Goal: Task Accomplishment & Management: Complete application form

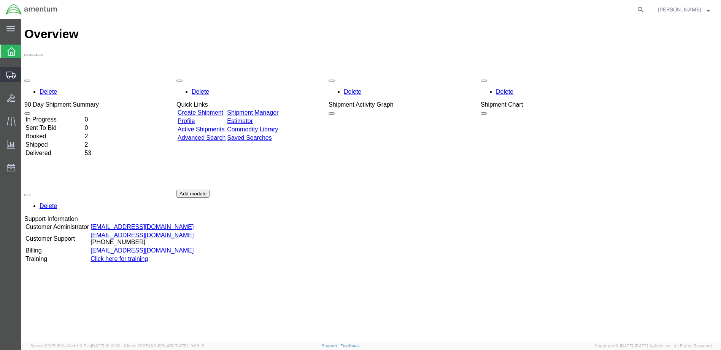
click at [0, 0] on span "Create Shipment" at bounding box center [0, 0] width 0 height 0
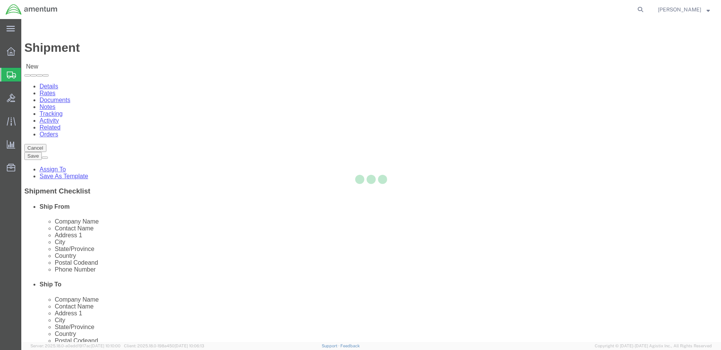
select select
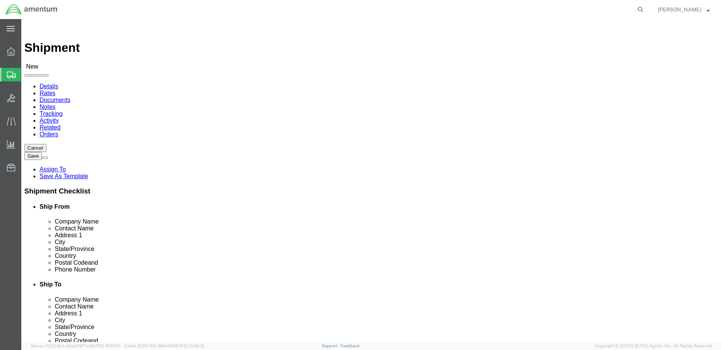
click body "Shipment New Details Rates Documents Notes Tracking Activity Related Orders Can…"
select select "MYPROFILE"
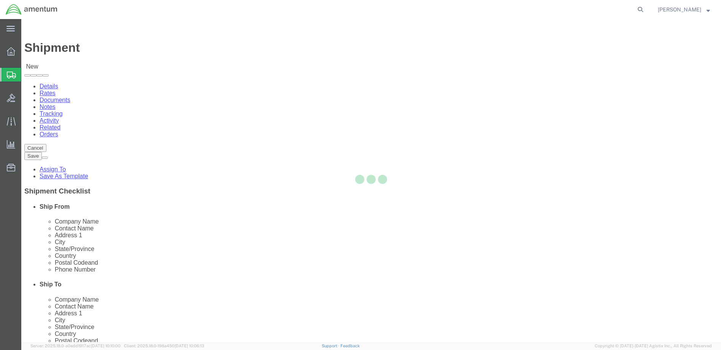
select select "WA"
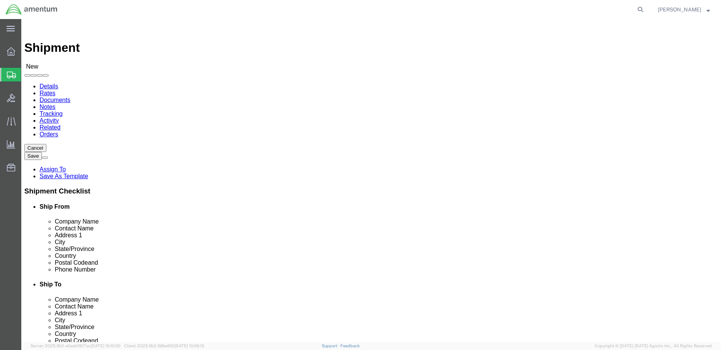
click input "text"
type input "Stay Bridge Suites"
click input "text"
type input "C/O [PERSON_NAME]"
click input "text"
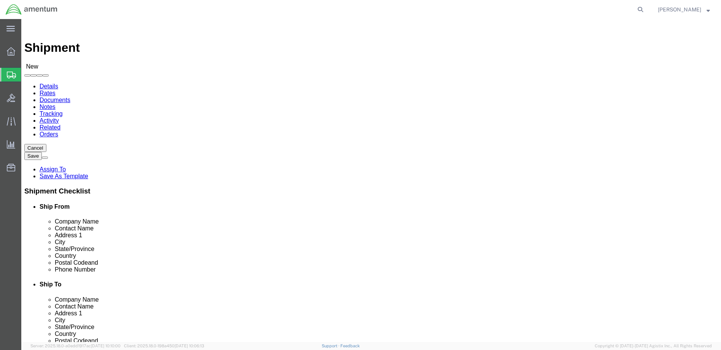
click input "10559 Proffessional Circle"
type input "10559 Professional Circle"
click input "text"
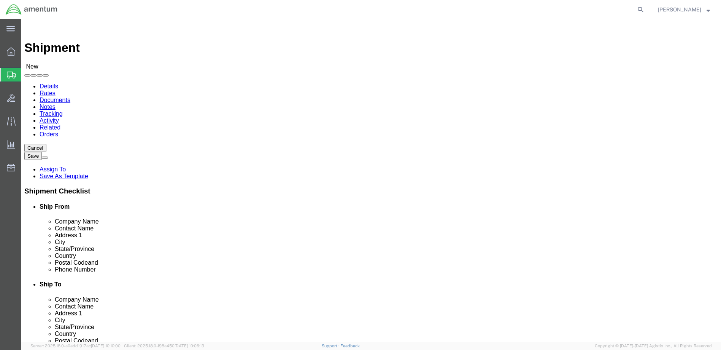
type input "Reno"
click label "City"
click body "Shipment New Details Rates Documents Notes Tracking Activity Related Orders Can…"
click input "Postal Code"
type input "89511"
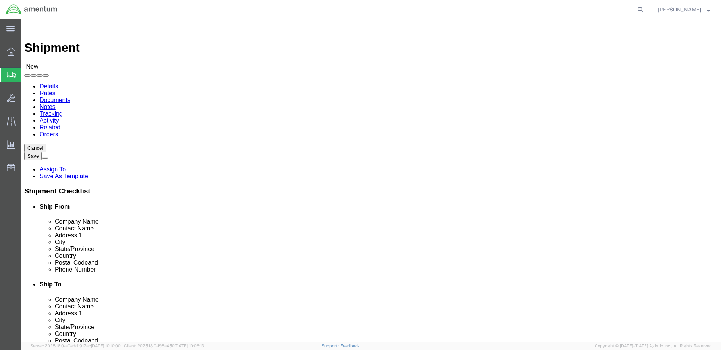
click input "text"
type input "[PHONE_NUMBER]"
click input "text"
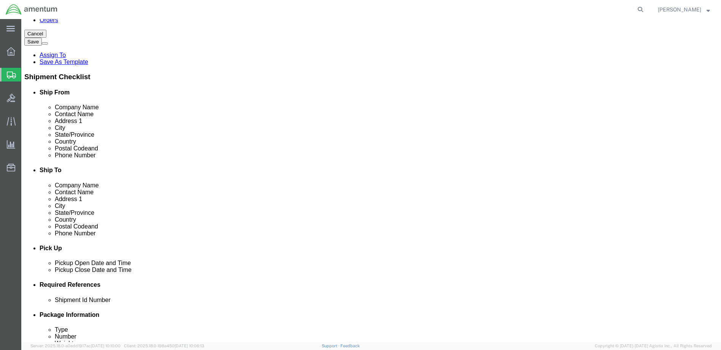
click input "text"
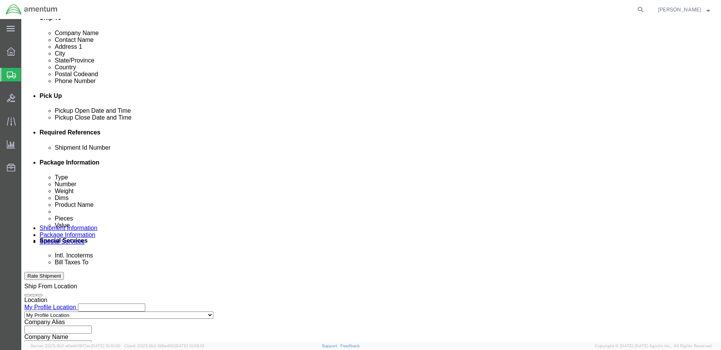
scroll to position [0, 15]
type input "4999.R.2521.AW.AM.0F.YWKM.00"
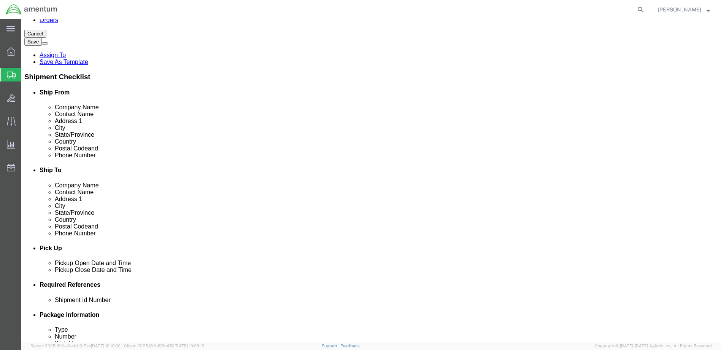
click input "Stay Bridge Suites"
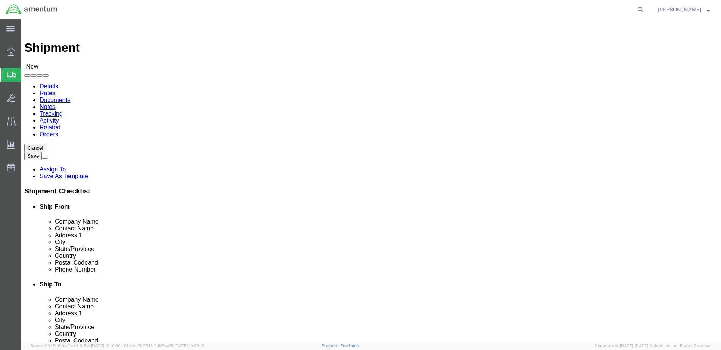
type input "Staybridge Suites"
click input "89511"
type input "89521"
click label
click input "checkbox"
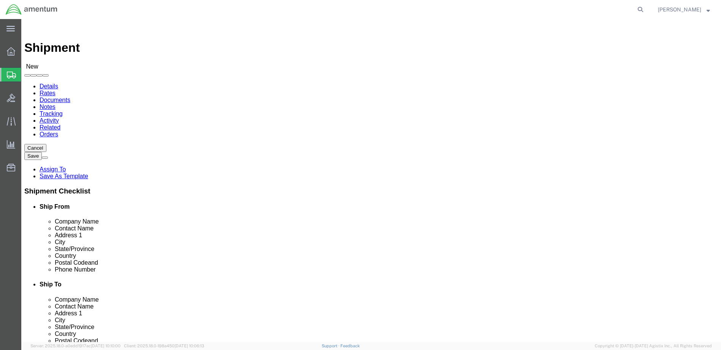
scroll to position [40, 0]
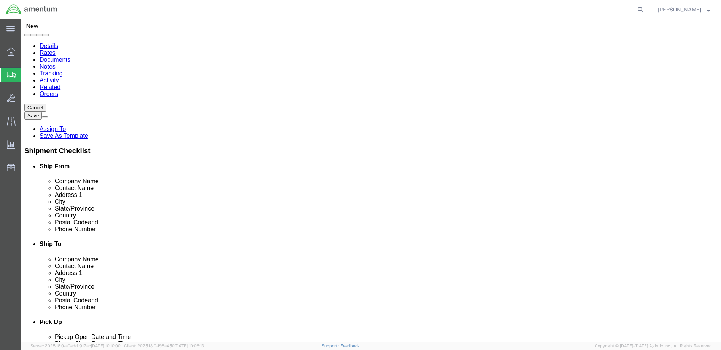
click input "checkbox"
checkbox input "false"
click button "Continue"
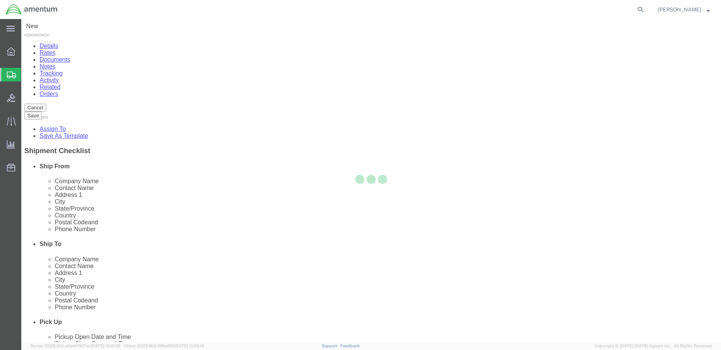
scroll to position [331, 0]
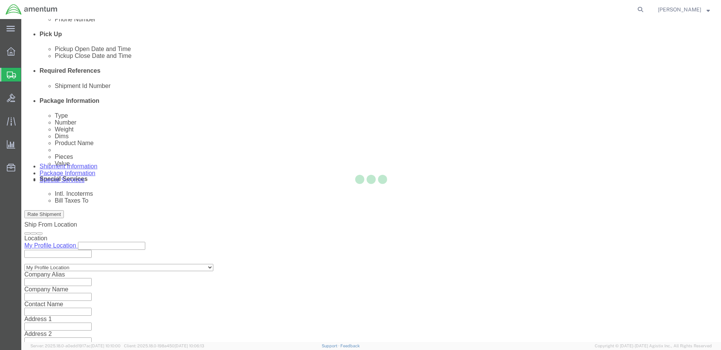
select select "CBOX"
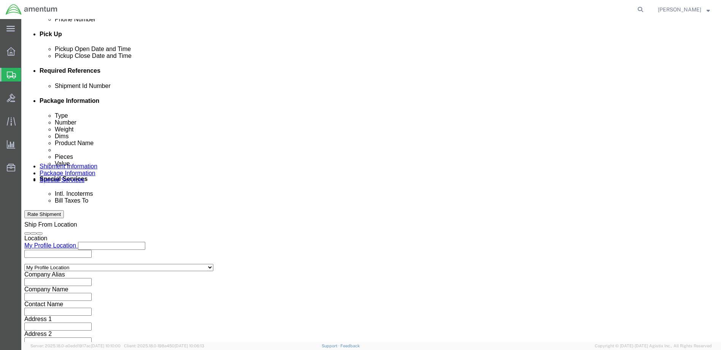
click input "text"
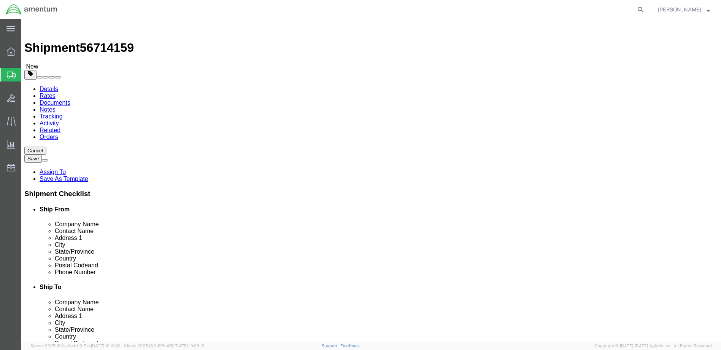
type input "19"
type input "16"
type input "18"
drag, startPoint x: 122, startPoint y: 176, endPoint x: 95, endPoint y: 176, distance: 26.6
click div "Weight 0.00 Select kgs lbs Ship. t°"
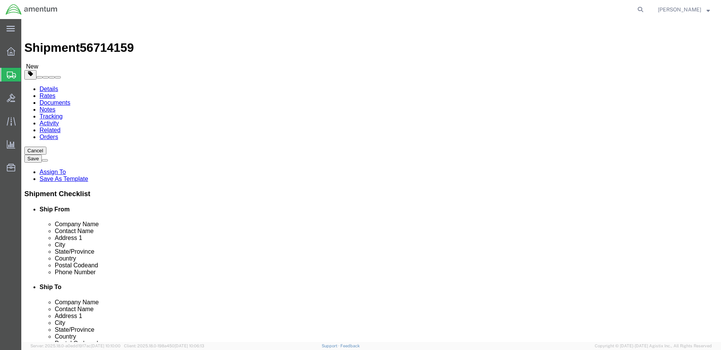
type input "52"
click link "Add Content"
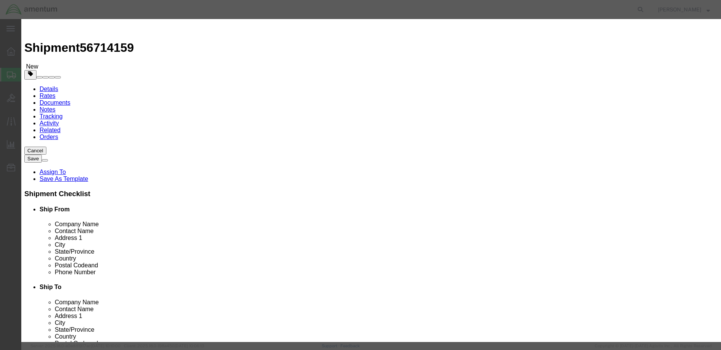
click input "text"
type input "Printer"
click textarea
drag, startPoint x: 226, startPoint y: 73, endPoint x: 205, endPoint y: 73, distance: 21.3
click div "Pieces 0 Select Bag Barrels 100Board Feet Bottle Box Blister Pack Carats Can Ca…"
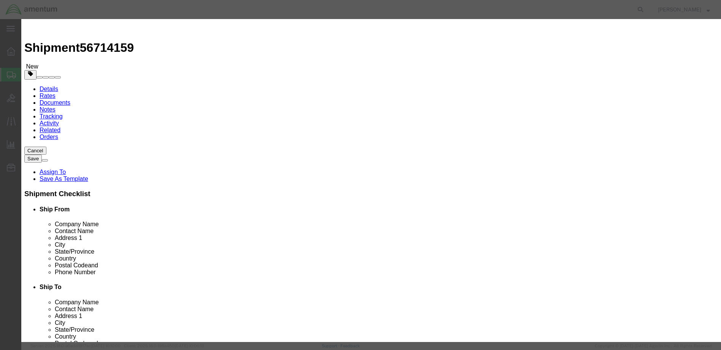
type input "1"
click input "text"
type input "500"
click textarea
click textarea "Printer"
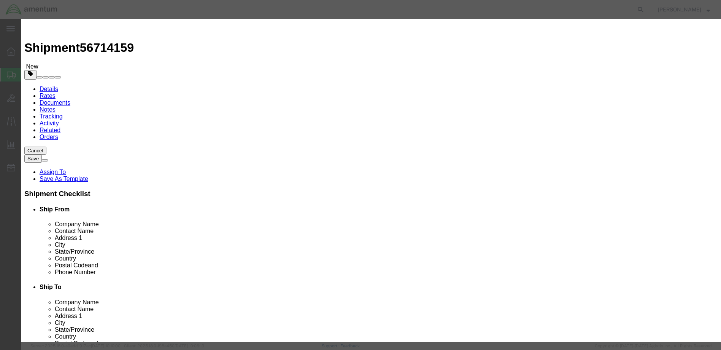
click textarea "Printer"
type textarea "Printer, WiFi hotspot,"
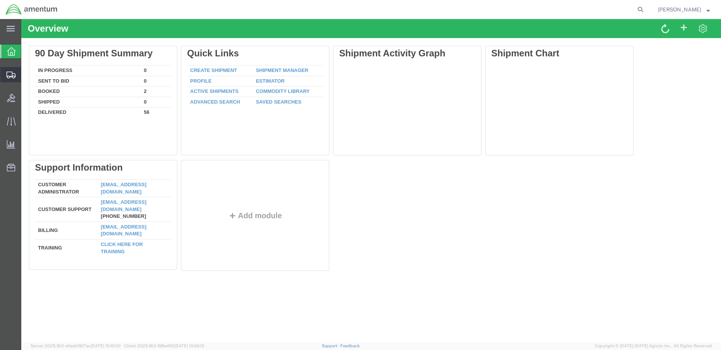
click at [0, 0] on span "Create Shipment" at bounding box center [0, 0] width 0 height 0
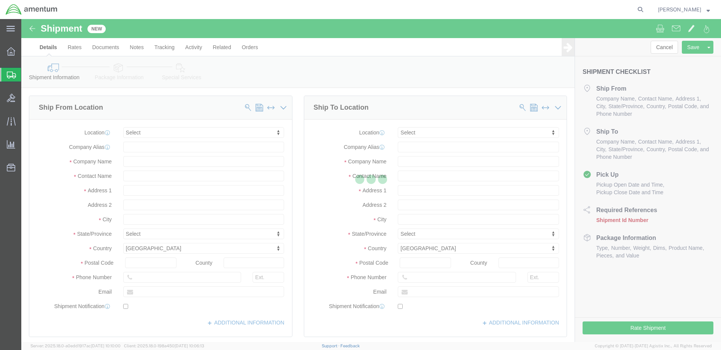
select select
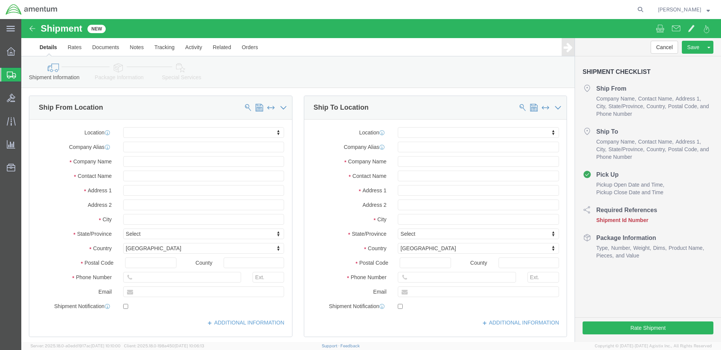
click body "Shipment New Details Rates Documents Notes Tracking Activity Related Orders Can…"
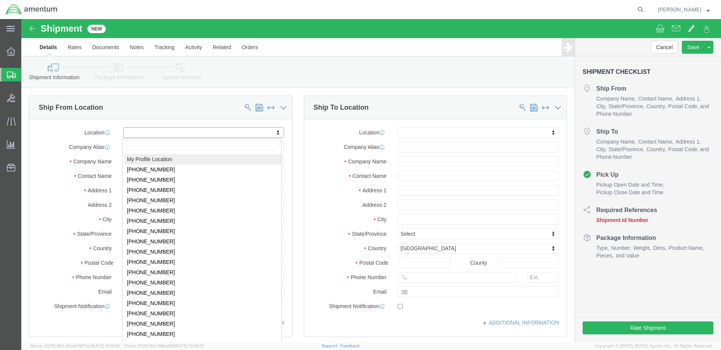
select select "MYPROFILE"
select select "WA"
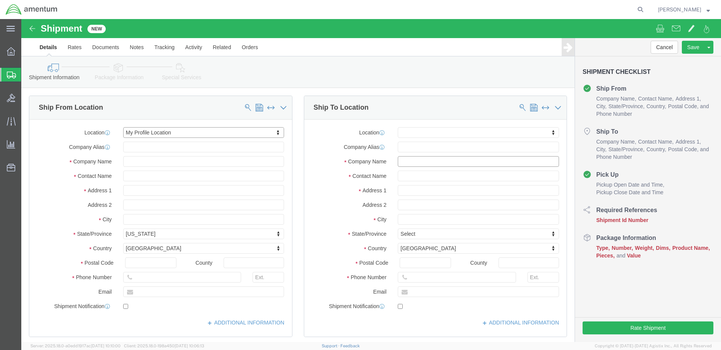
click input "text"
type input "Staybridge Suites"
click input "text"
type input "C/O [PERSON_NAME]"
click input "text"
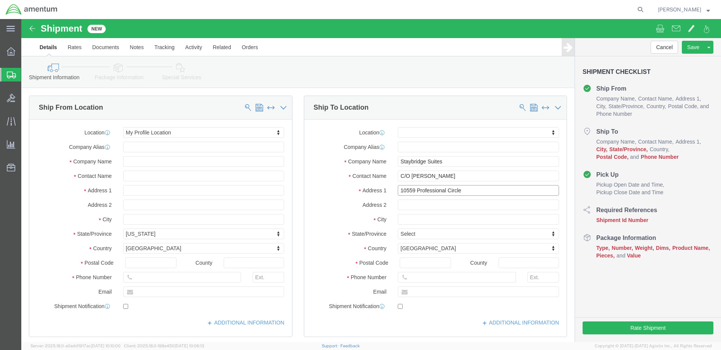
type input "10559 Professional Circle"
click input "text"
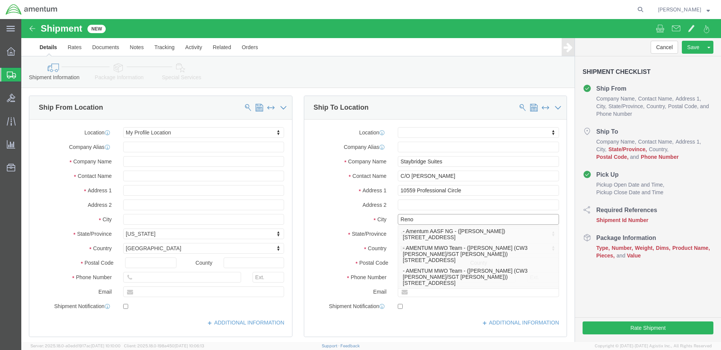
type input "Reno"
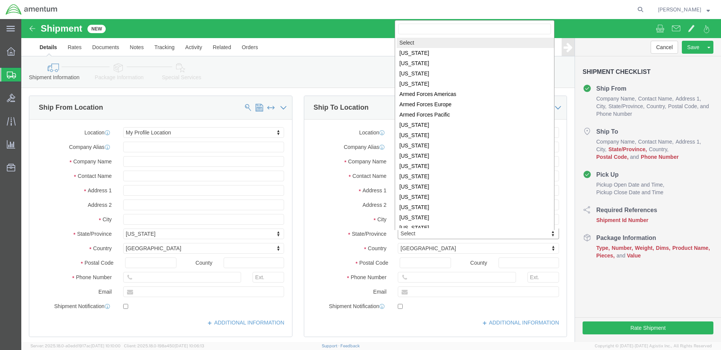
click body "Shipment New Details Rates Documents Notes Tracking Activity Related Orders Can…"
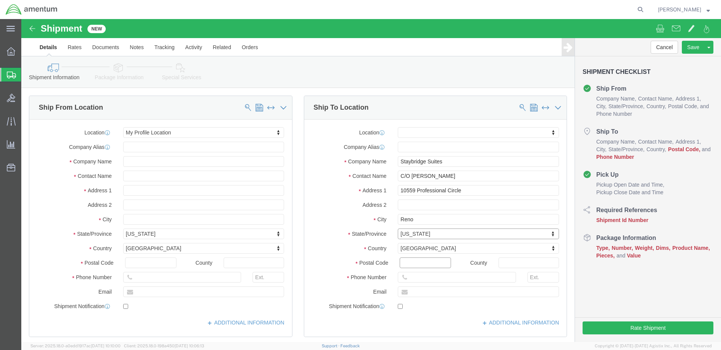
click input "Postal Code"
type input "89521"
click input "text"
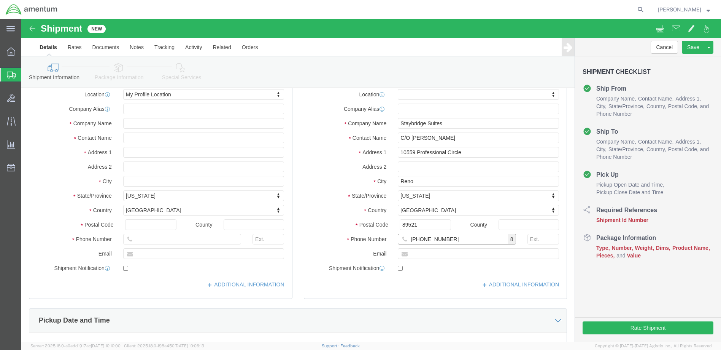
scroll to position [266, 0]
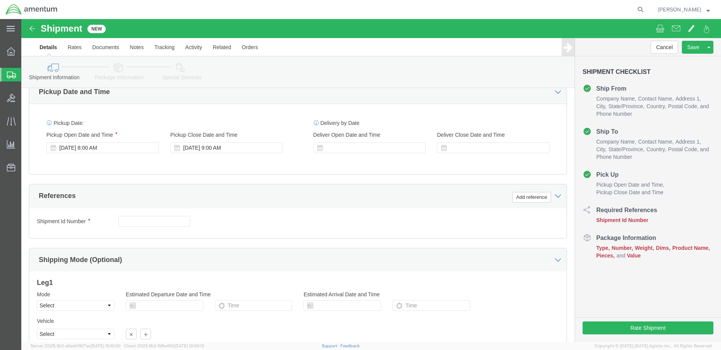
type input "[PHONE_NUMBER]"
type input "4999.R.2521.AW.AM.0F.YWKM.00"
click button "Continue"
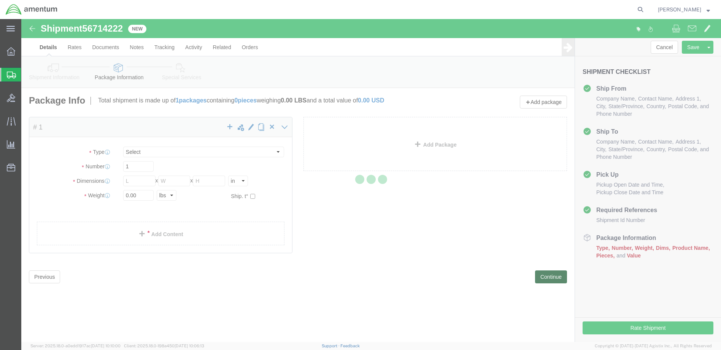
select select "CBOX"
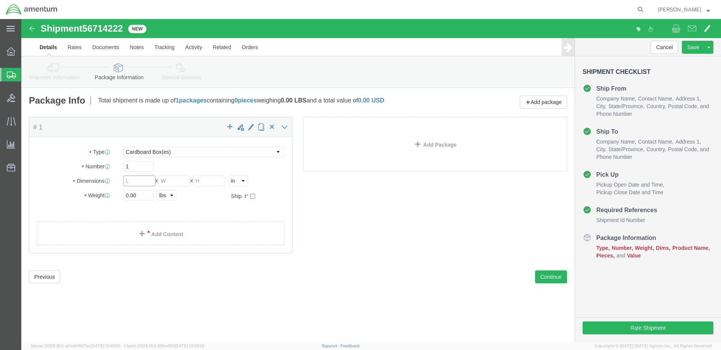
click input "text"
type input "19"
type input "16"
type input "18"
drag, startPoint x: 118, startPoint y: 177, endPoint x: 83, endPoint y: 176, distance: 35.4
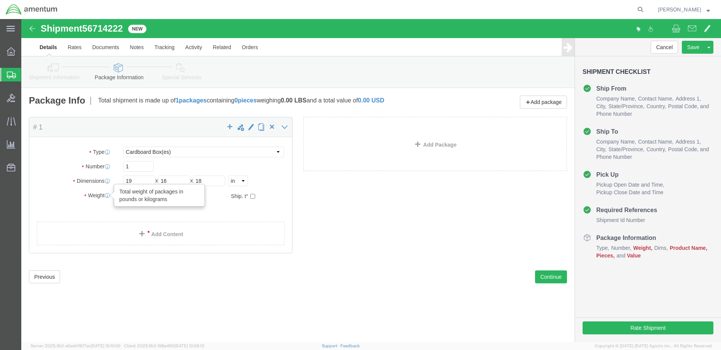
click div "Weight Total weight of packages in pounds or kilograms 0.00 Select kgs lbs Ship…"
type input "52"
click link "Add Content"
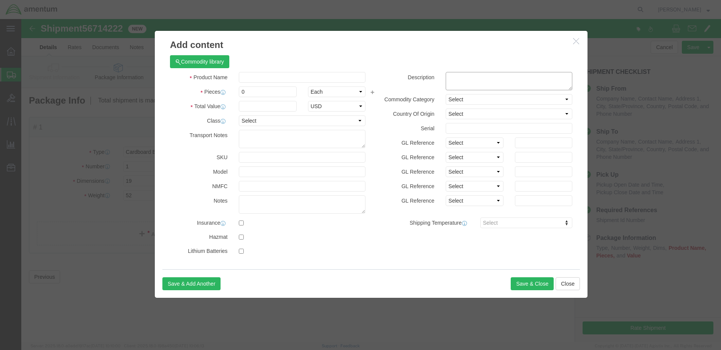
click textarea
type textarea "Printer, WiFi Hotspot, Paper, Toner"
drag, startPoint x: 228, startPoint y: 69, endPoint x: 218, endPoint y: 73, distance: 10.4
click input "0"
type input "1"
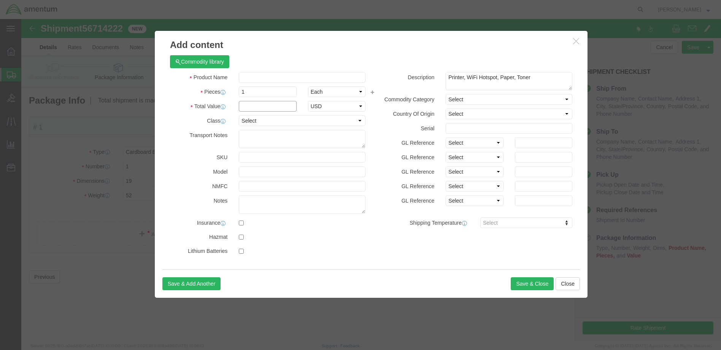
click input "text"
type input "500"
click input "text"
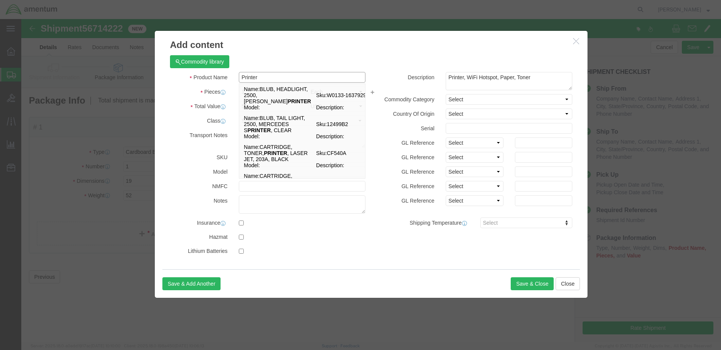
type input "Printer"
click label
click input "checkbox"
checkbox input "true"
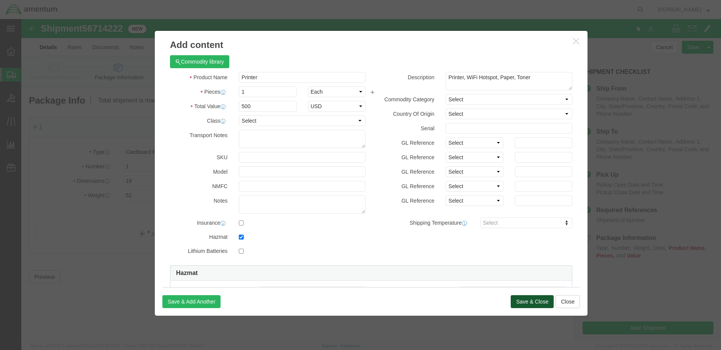
click button "Save & Close"
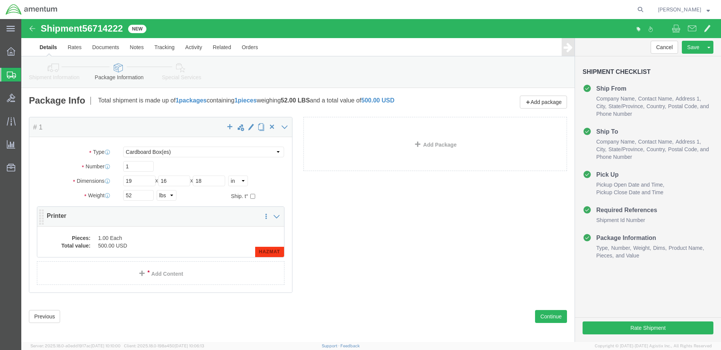
click dd "500.00 USD"
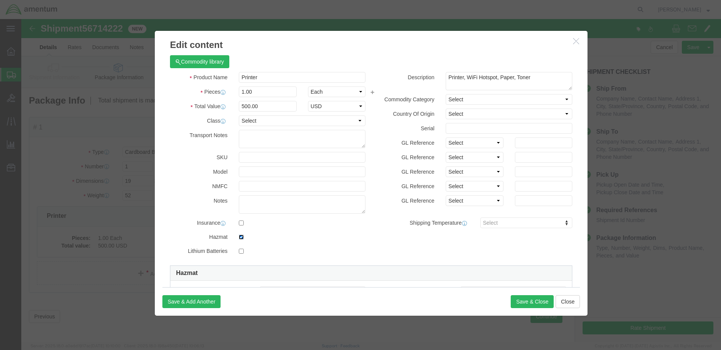
click input "checkbox"
checkbox input "false"
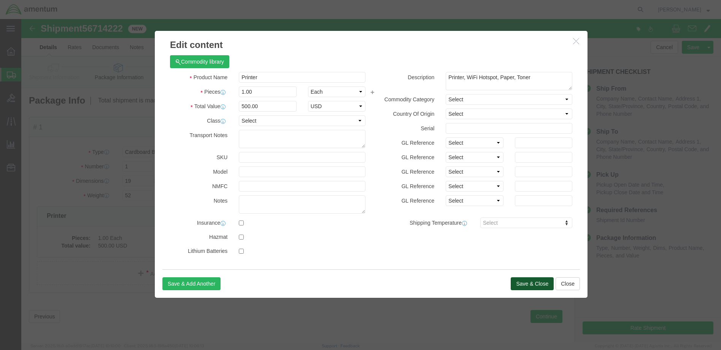
click button "Save & Close"
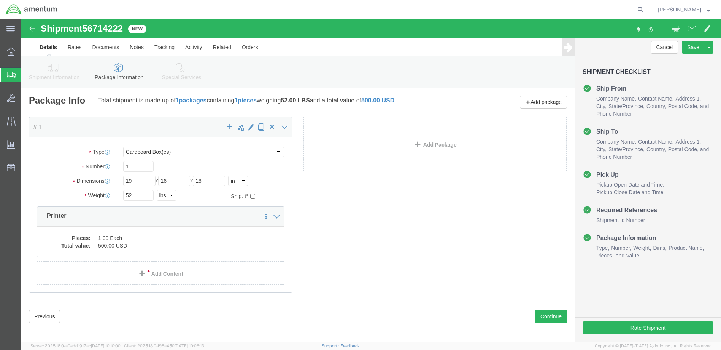
scroll to position [4, 0]
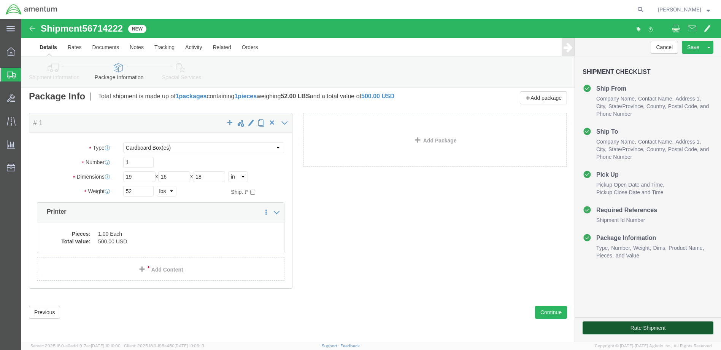
click button "Rate Shipment"
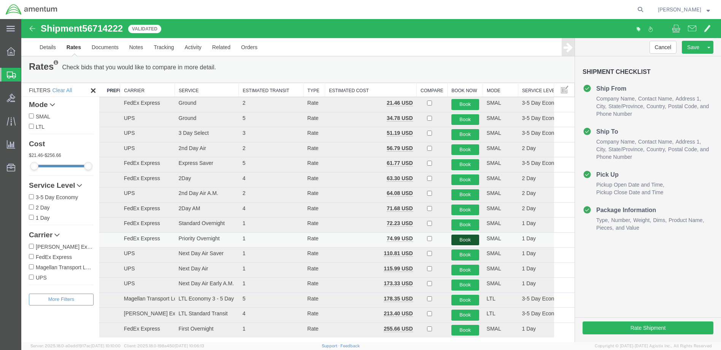
click at [460, 239] on button "Book" at bounding box center [465, 239] width 28 height 11
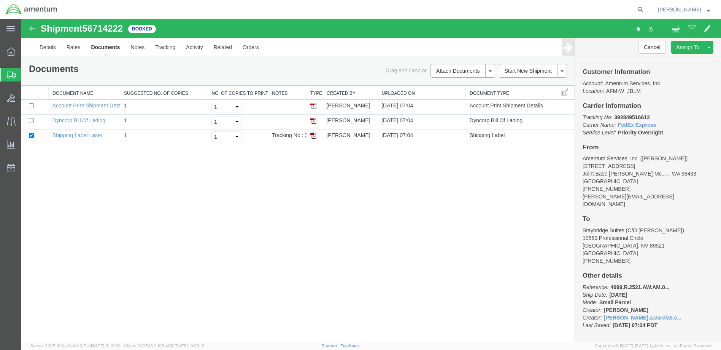
scroll to position [0, 0]
click at [315, 134] on img at bounding box center [313, 135] width 6 height 6
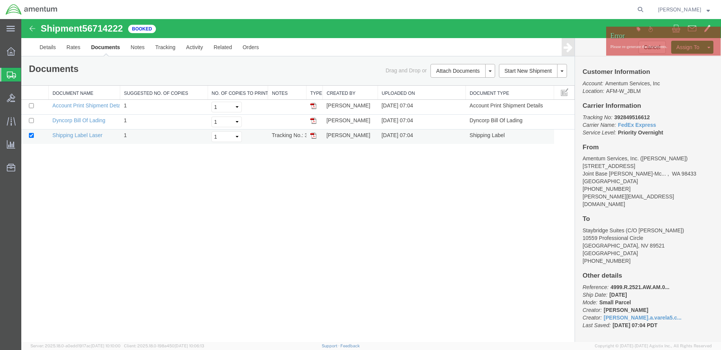
click at [315, 134] on img at bounding box center [313, 135] width 6 height 6
